Goal: Navigation & Orientation: Find specific page/section

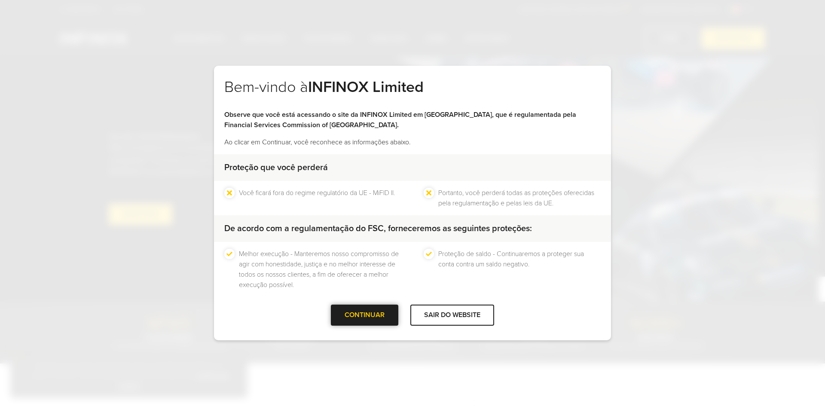
click at [365, 315] on div at bounding box center [365, 315] width 0 height 0
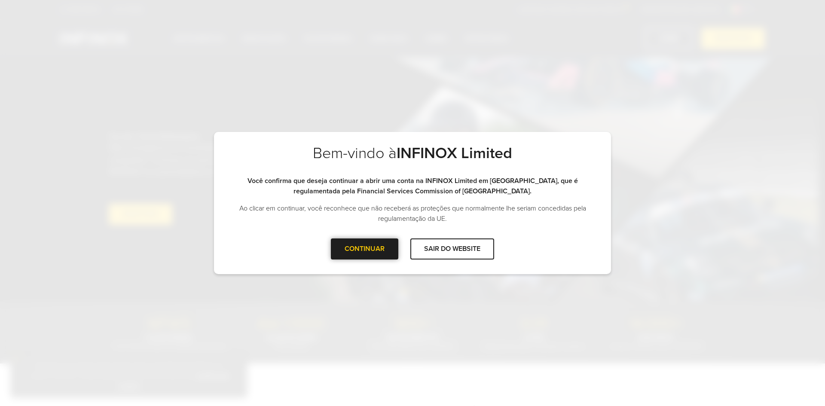
click at [374, 254] on div "CONTINUAR" at bounding box center [364, 249] width 67 height 21
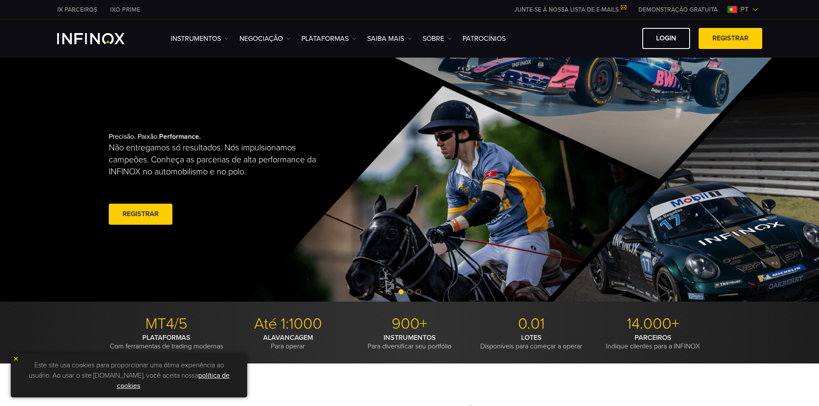
click at [754, 8] on img at bounding box center [755, 9] width 7 height 7
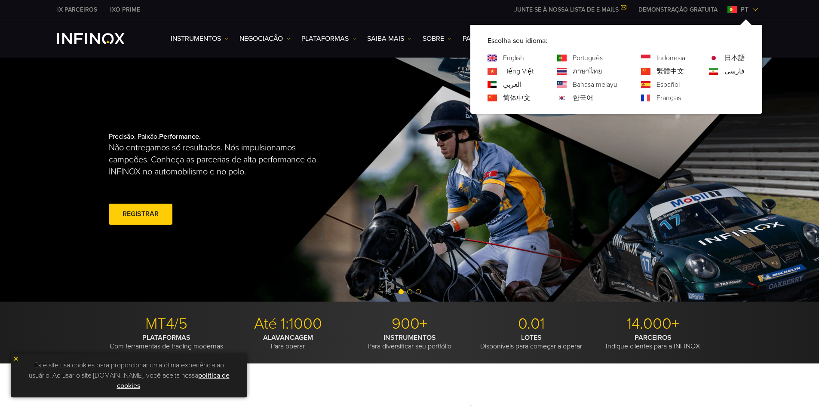
click at [734, 60] on link "日本語" at bounding box center [734, 58] width 21 height 10
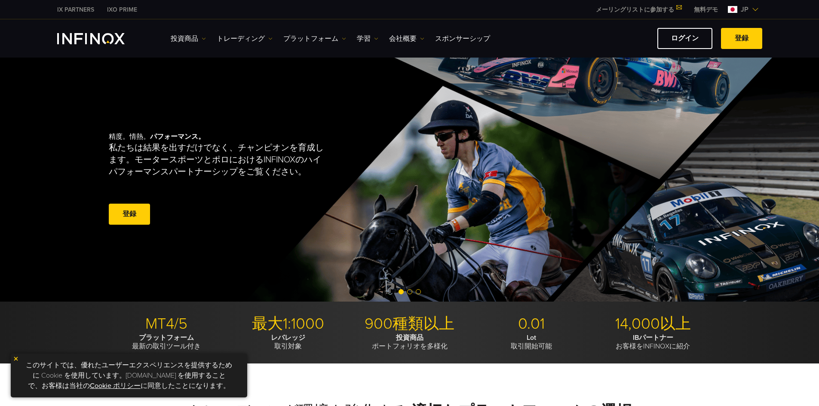
click at [754, 10] on img at bounding box center [755, 9] width 7 height 7
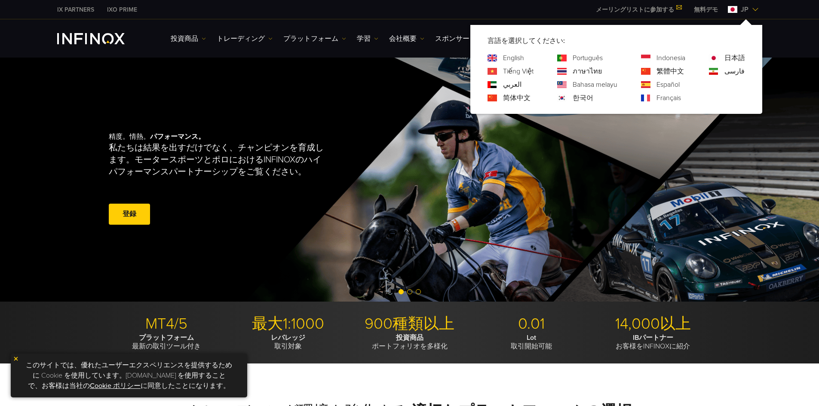
click at [665, 72] on link "繁體中文" at bounding box center [670, 71] width 28 height 10
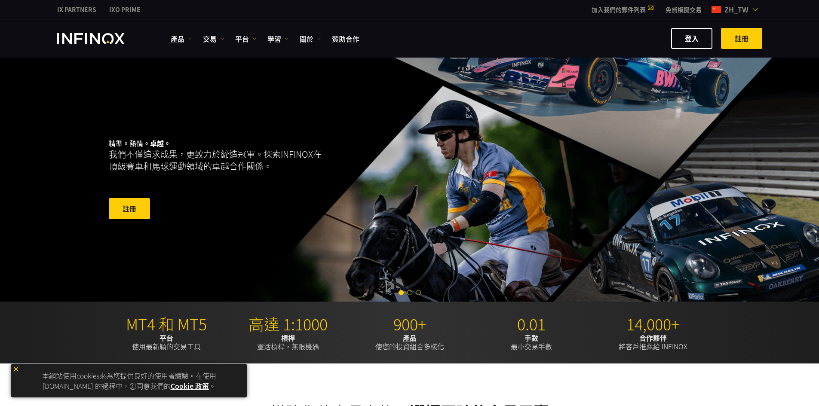
click at [754, 11] on img at bounding box center [755, 9] width 7 height 7
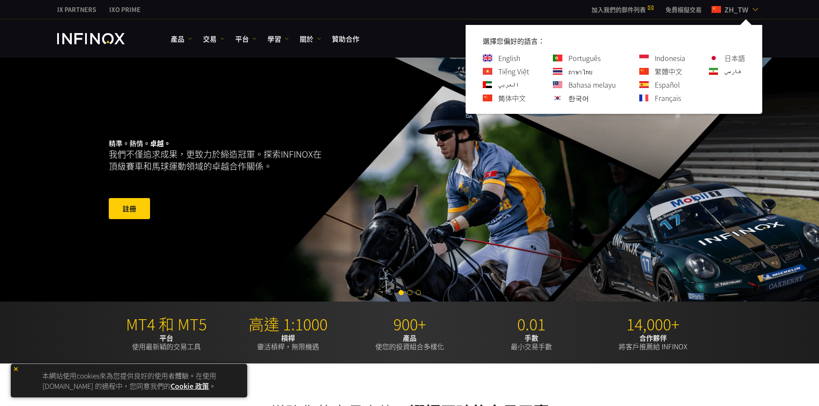
click at [501, 96] on link "简体中文" at bounding box center [512, 98] width 28 height 10
